Goal: Find specific page/section: Find specific page/section

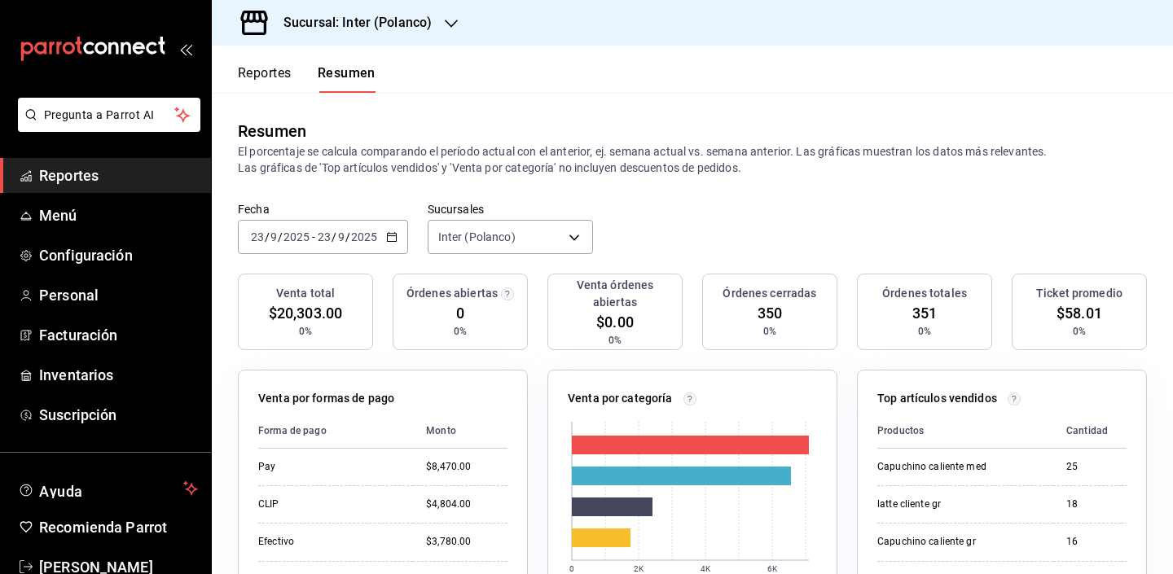
click at [260, 81] on button "Reportes" at bounding box center [265, 79] width 54 height 28
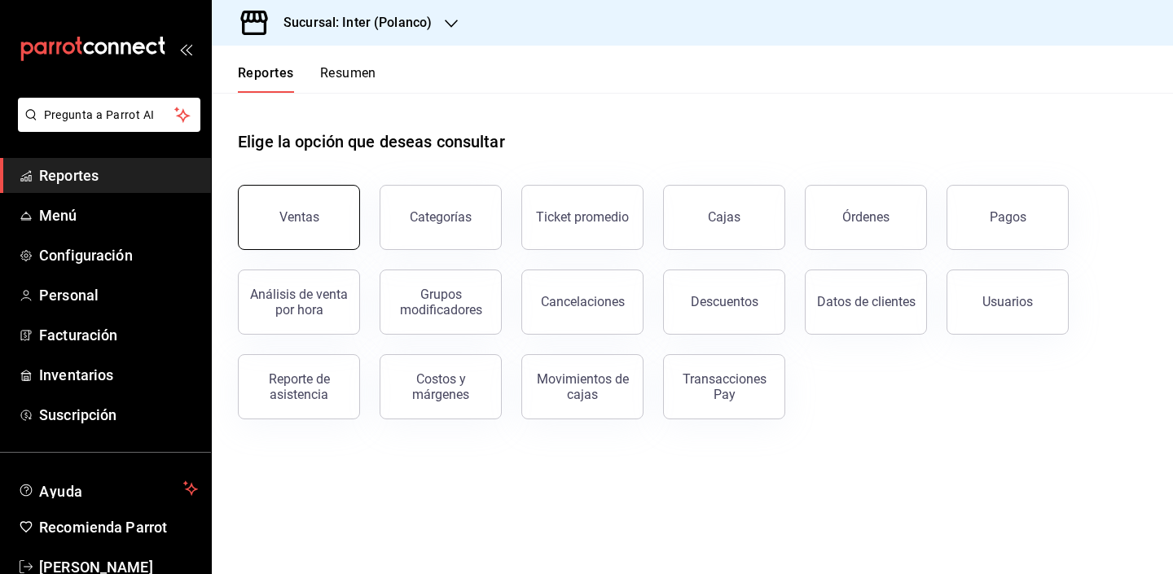
click at [323, 212] on button "Ventas" at bounding box center [299, 217] width 122 height 65
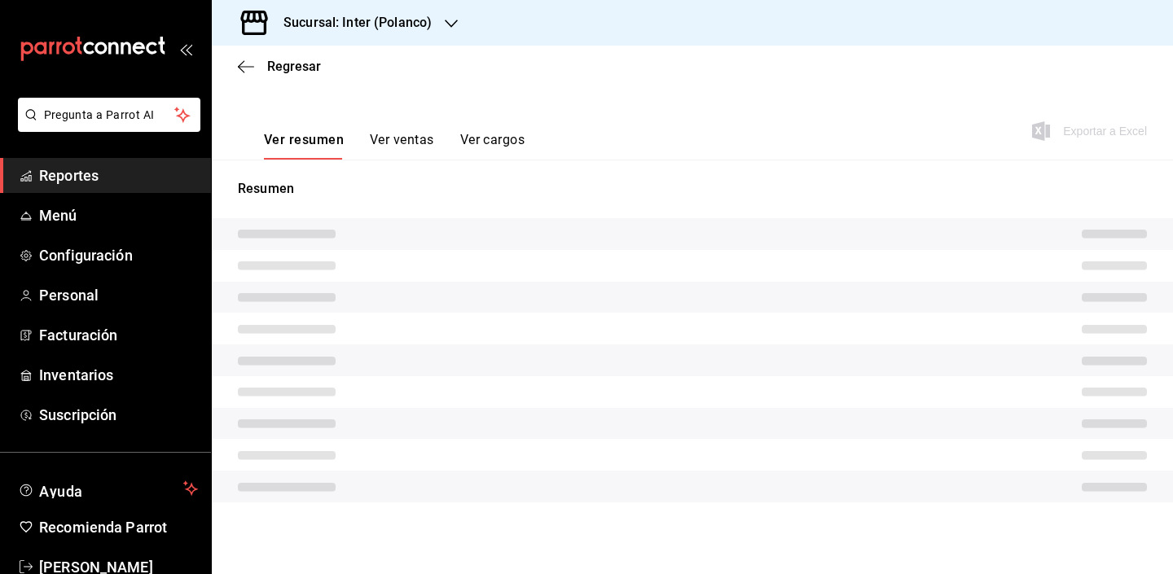
scroll to position [206, 0]
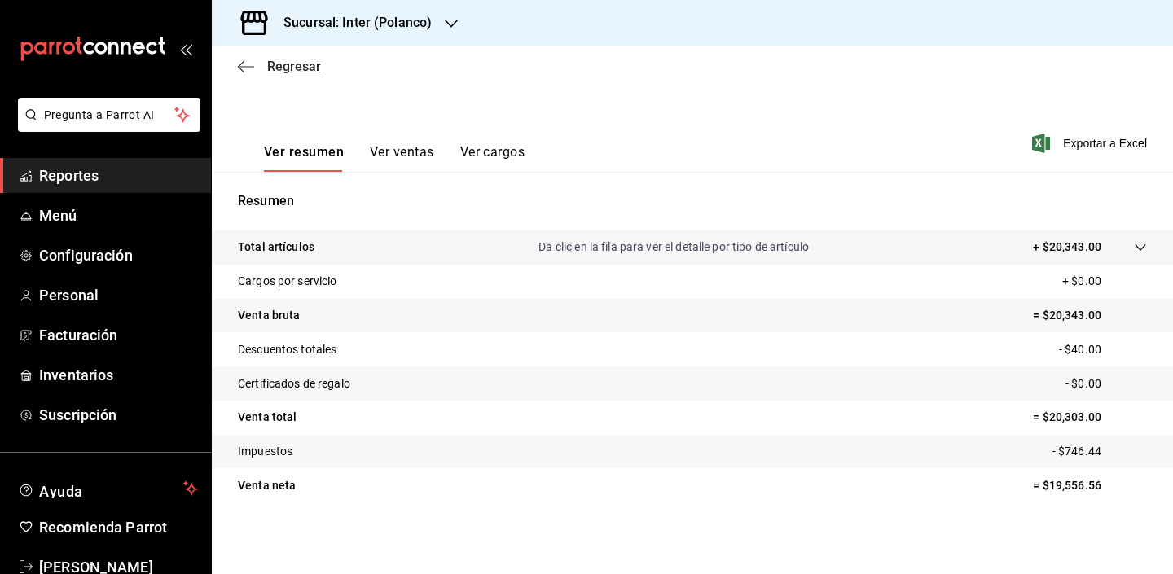
click at [287, 69] on span "Regresar" at bounding box center [294, 66] width 54 height 15
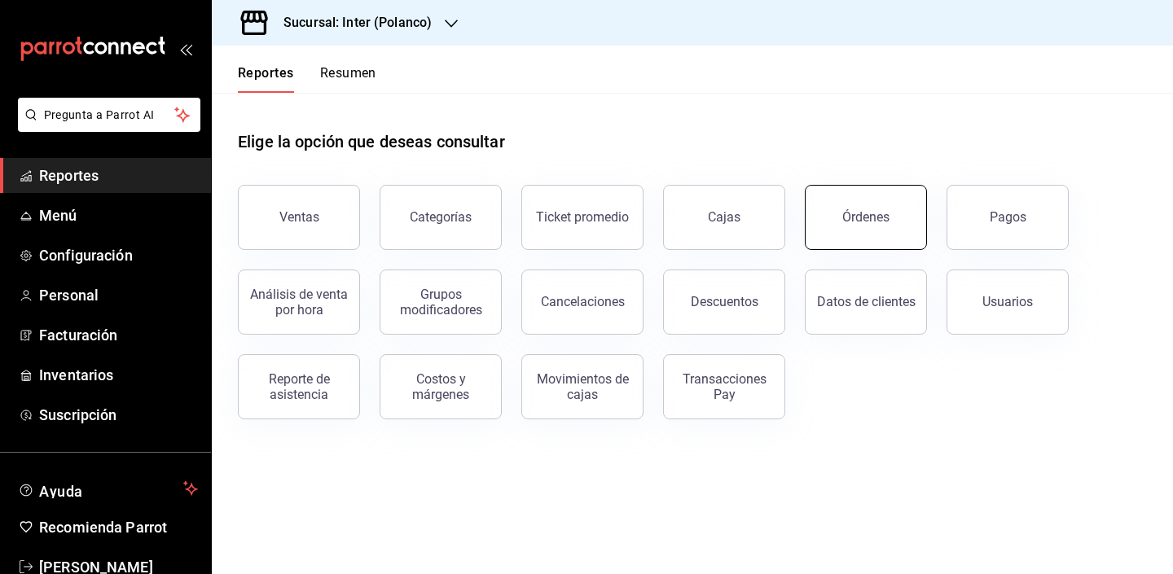
click at [909, 233] on button "Órdenes" at bounding box center [866, 217] width 122 height 65
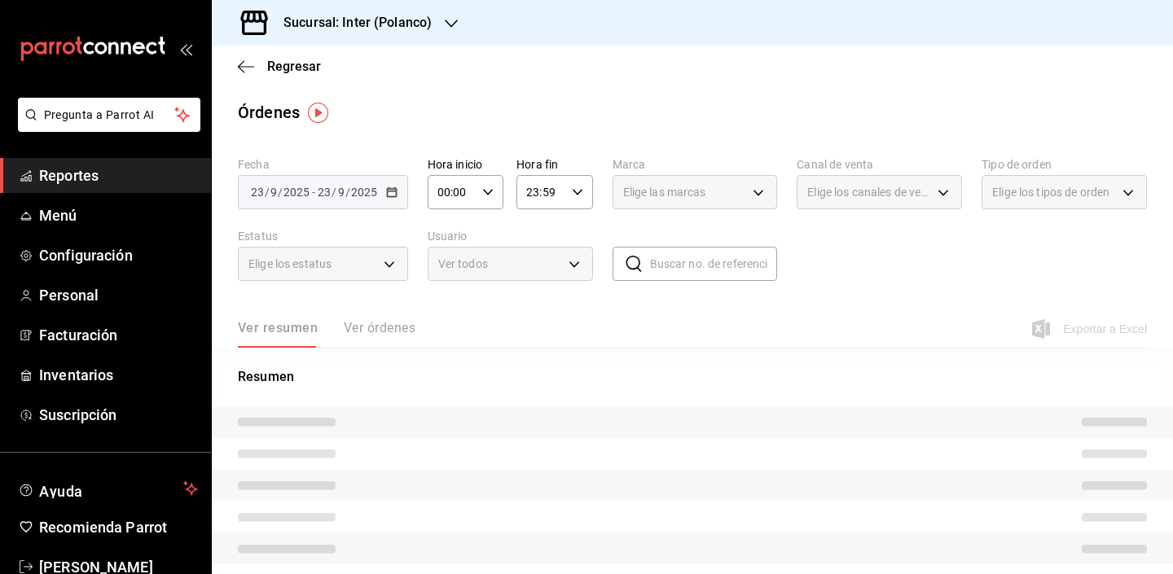
scroll to position [53, 0]
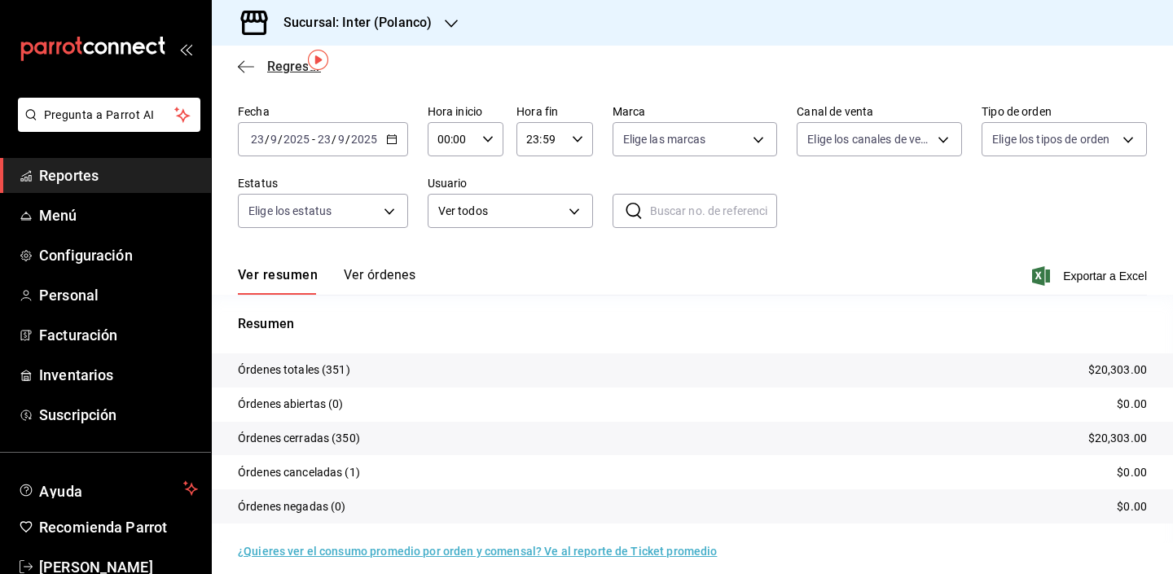
click at [269, 68] on span "Regresar" at bounding box center [294, 66] width 54 height 15
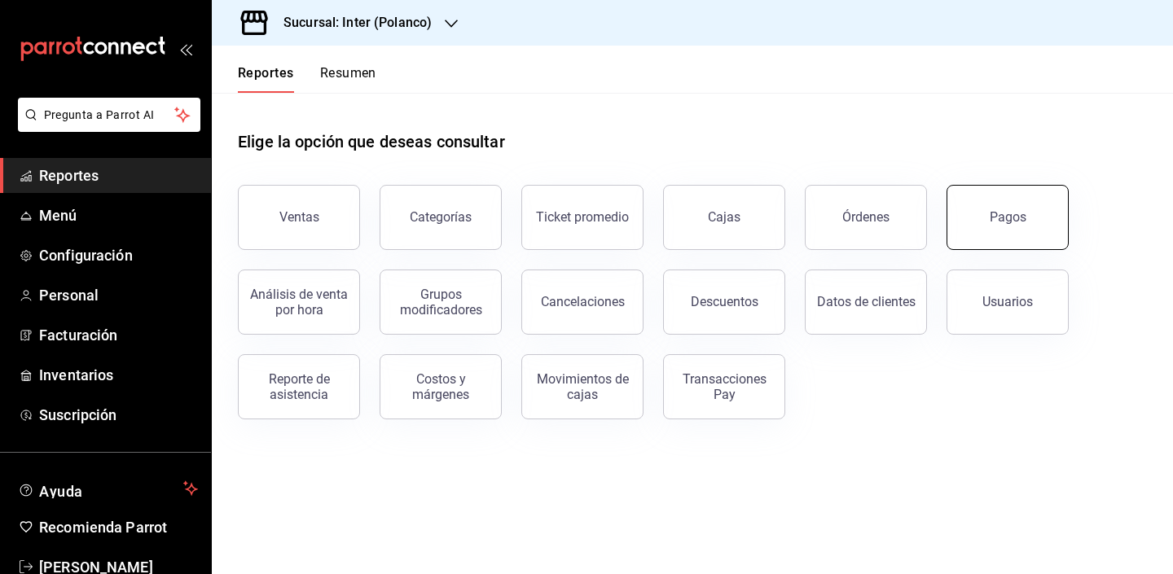
click at [964, 236] on button "Pagos" at bounding box center [1008, 217] width 122 height 65
